Goal: Task Accomplishment & Management: Manage account settings

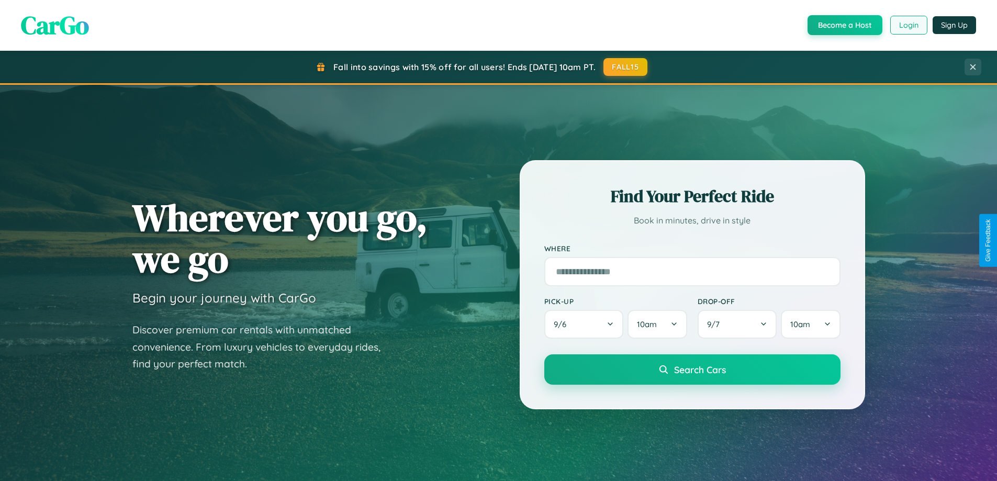
click at [908, 25] on button "Login" at bounding box center [908, 25] width 37 height 19
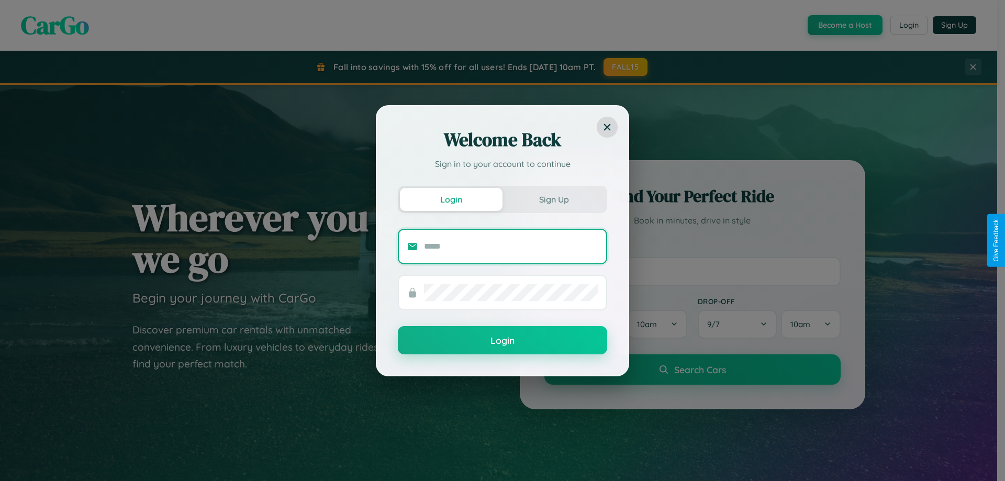
click at [511, 246] on input "text" at bounding box center [511, 246] width 174 height 17
type input "**********"
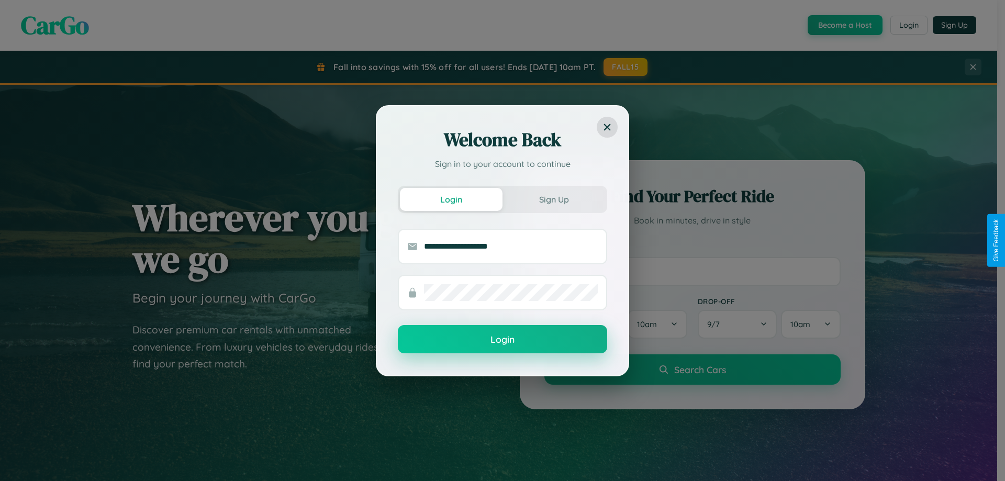
click at [502, 340] on button "Login" at bounding box center [502, 339] width 209 height 28
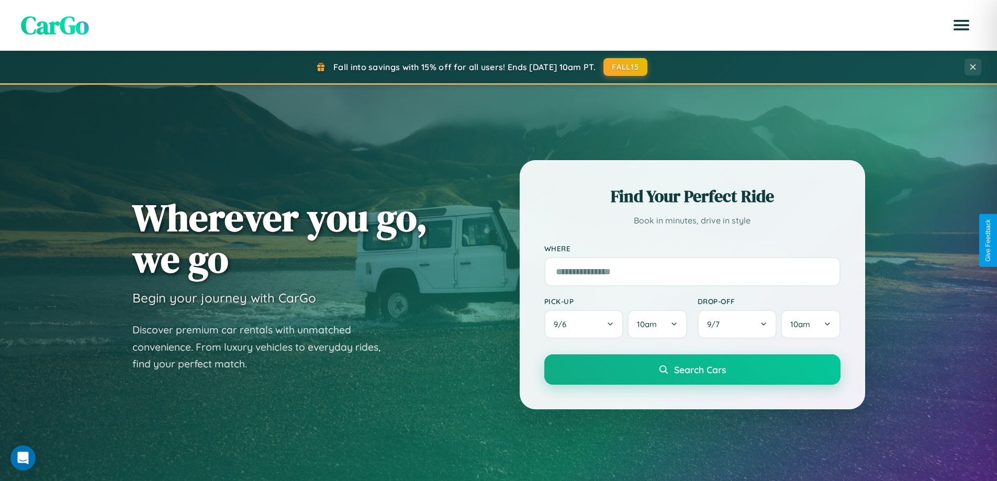
scroll to position [2013, 0]
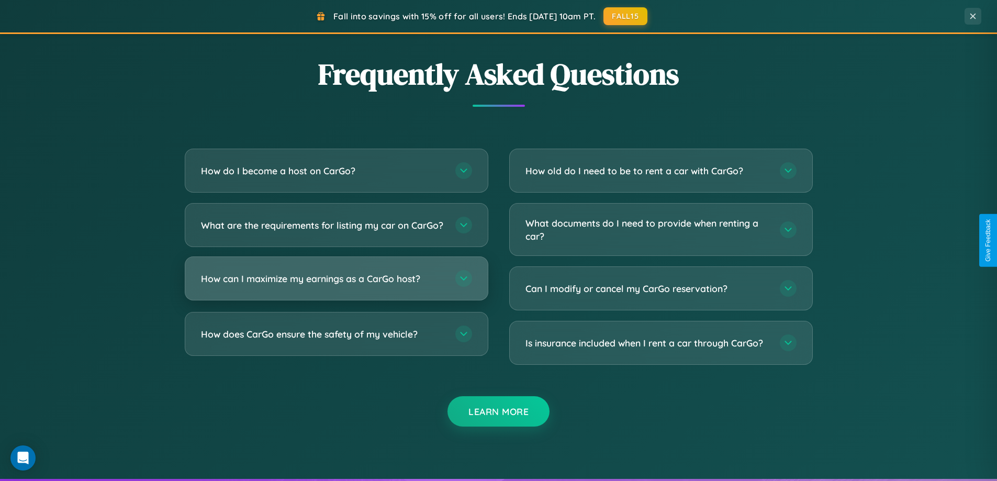
click at [336, 285] on h3 "How can I maximize my earnings as a CarGo host?" at bounding box center [323, 278] width 244 height 13
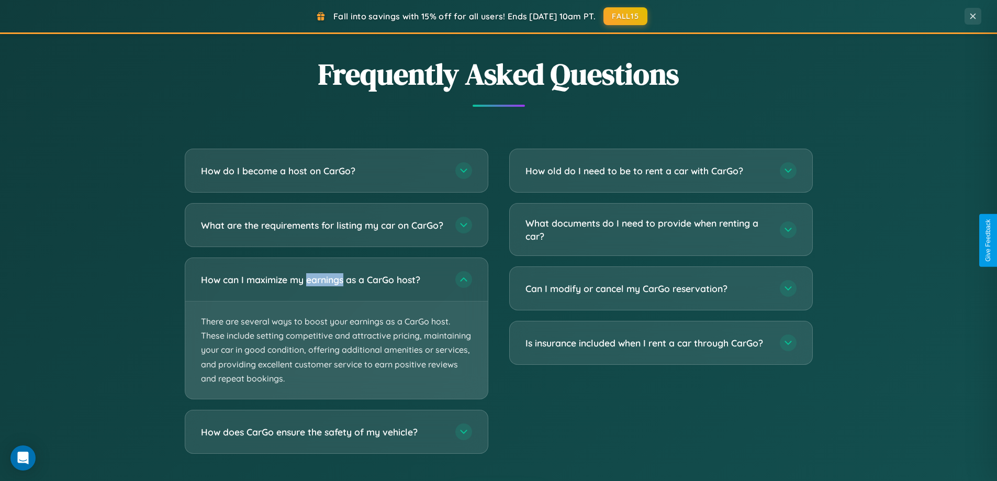
scroll to position [0, 0]
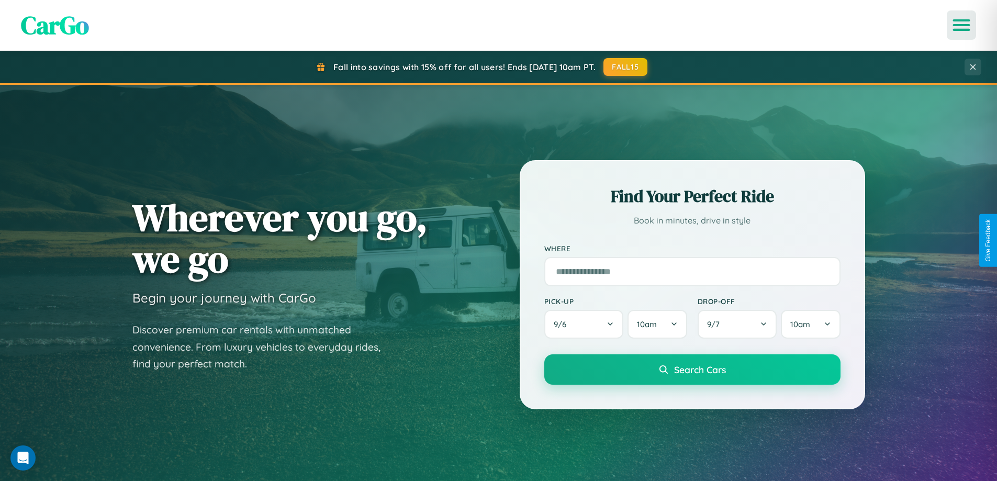
click at [961, 25] on icon "Open menu" at bounding box center [961, 24] width 15 height 9
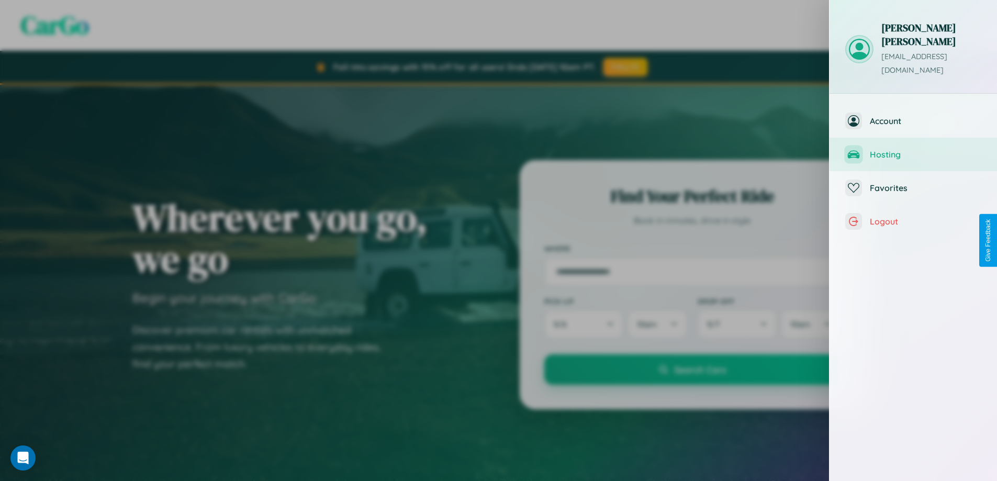
click at [913, 149] on span "Hosting" at bounding box center [925, 154] width 111 height 10
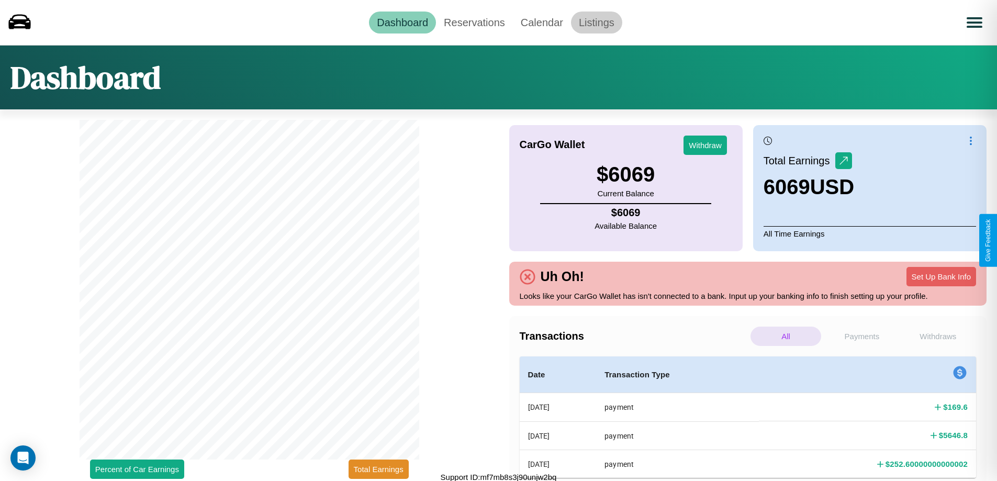
click at [596, 22] on link "Listings" at bounding box center [596, 23] width 51 height 22
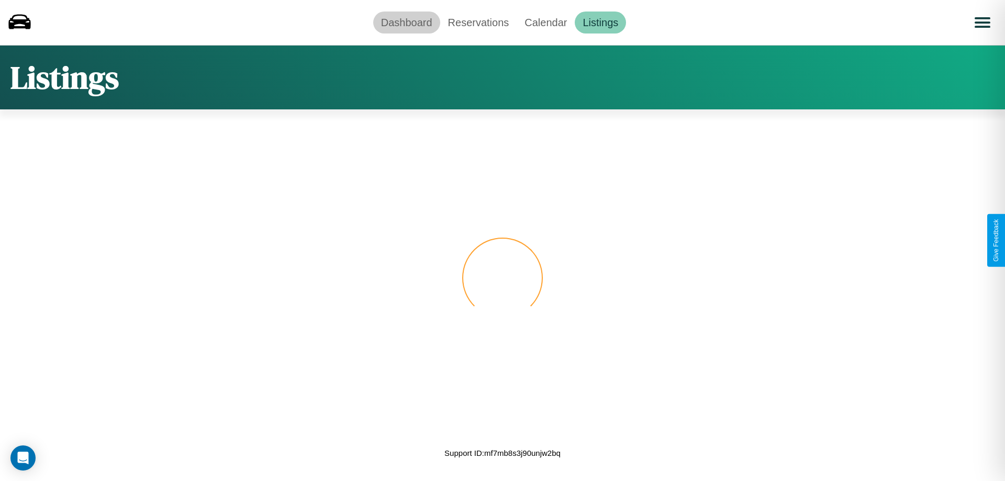
click at [406, 22] on link "Dashboard" at bounding box center [406, 23] width 67 height 22
